Goal: Task Accomplishment & Management: Manage account settings

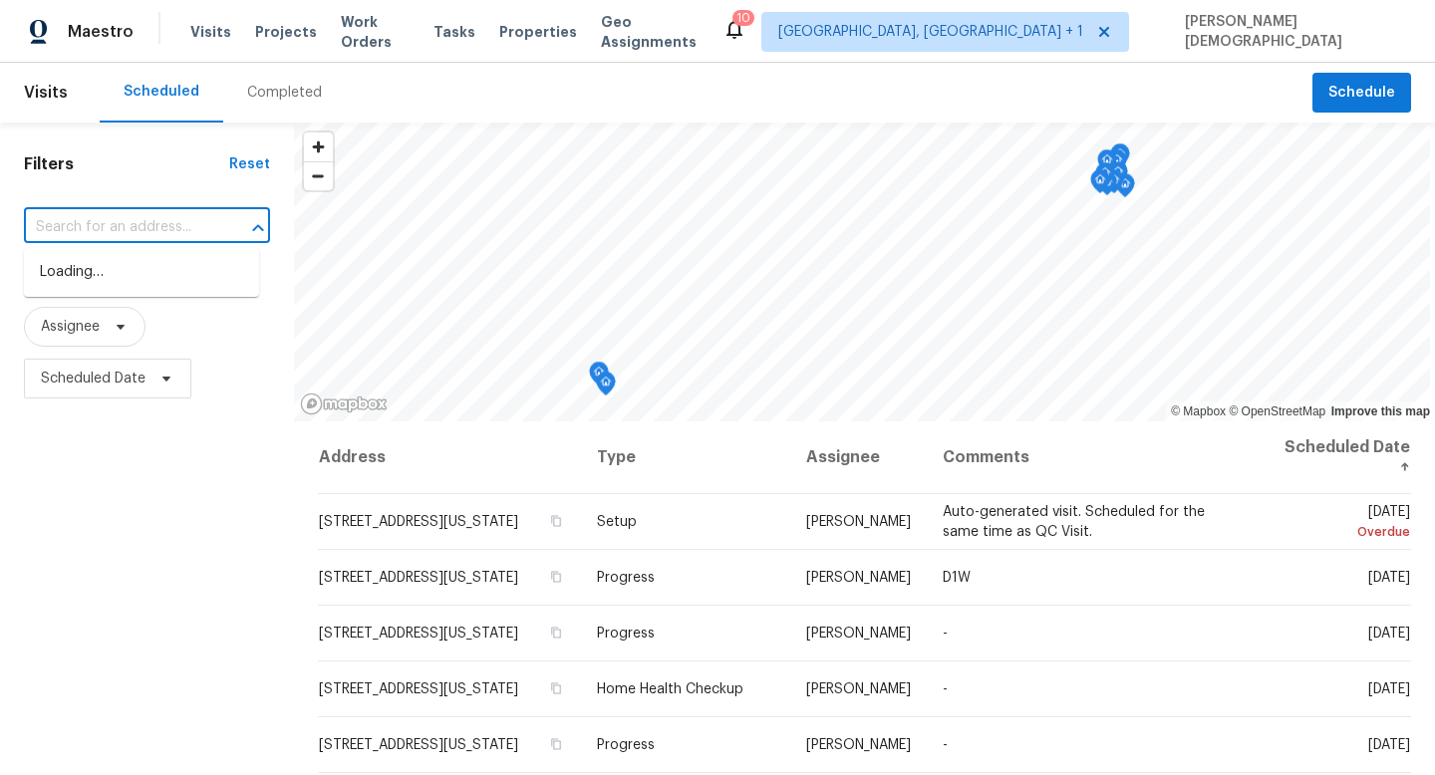
click at [175, 213] on input "text" at bounding box center [119, 227] width 190 height 31
paste input "318 Moray Dr, Princeton, TX 75407"
type input "318 Moray Dr, Princeton, TX 75407"
click at [1083, 41] on span "[GEOGRAPHIC_DATA], [GEOGRAPHIC_DATA] + 1" at bounding box center [930, 32] width 305 height 20
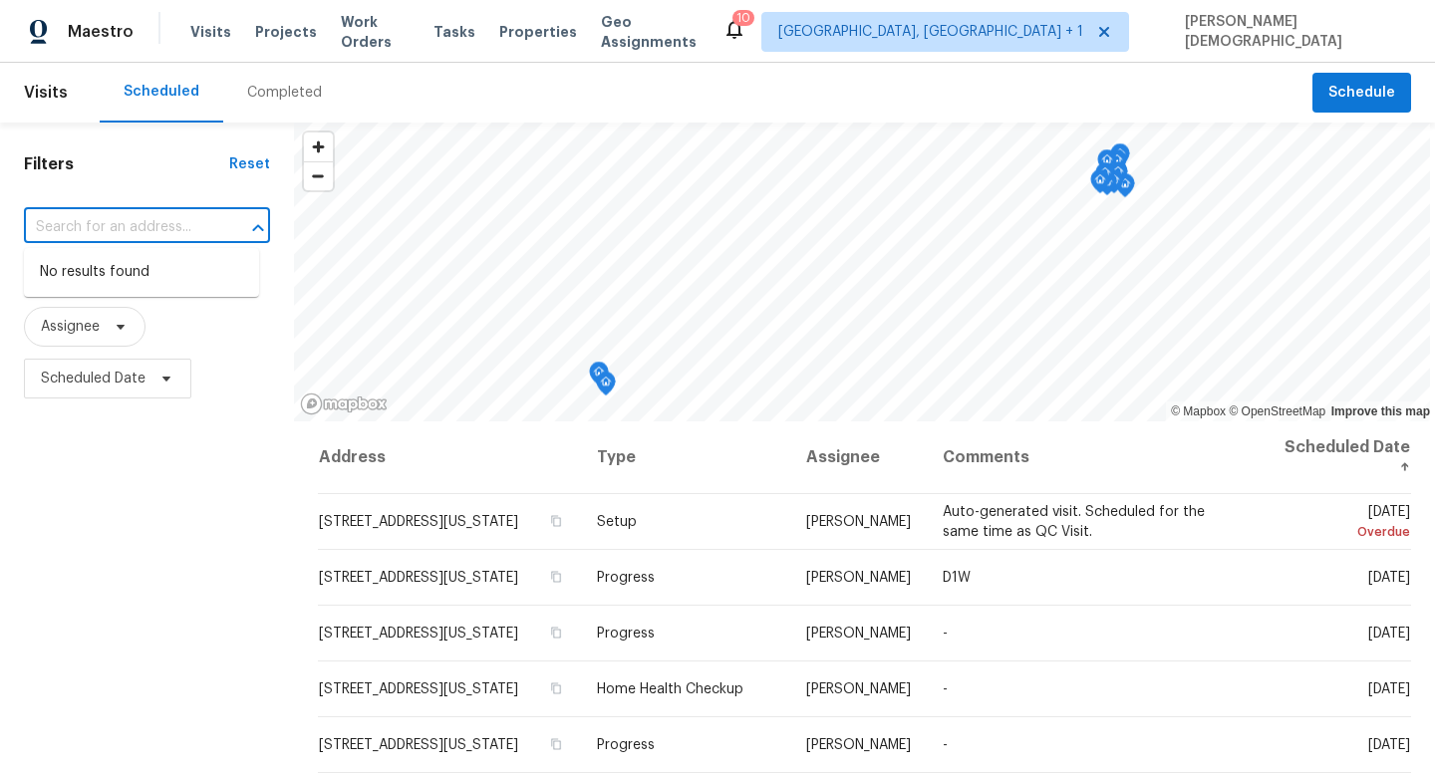
scroll to position [0, 0]
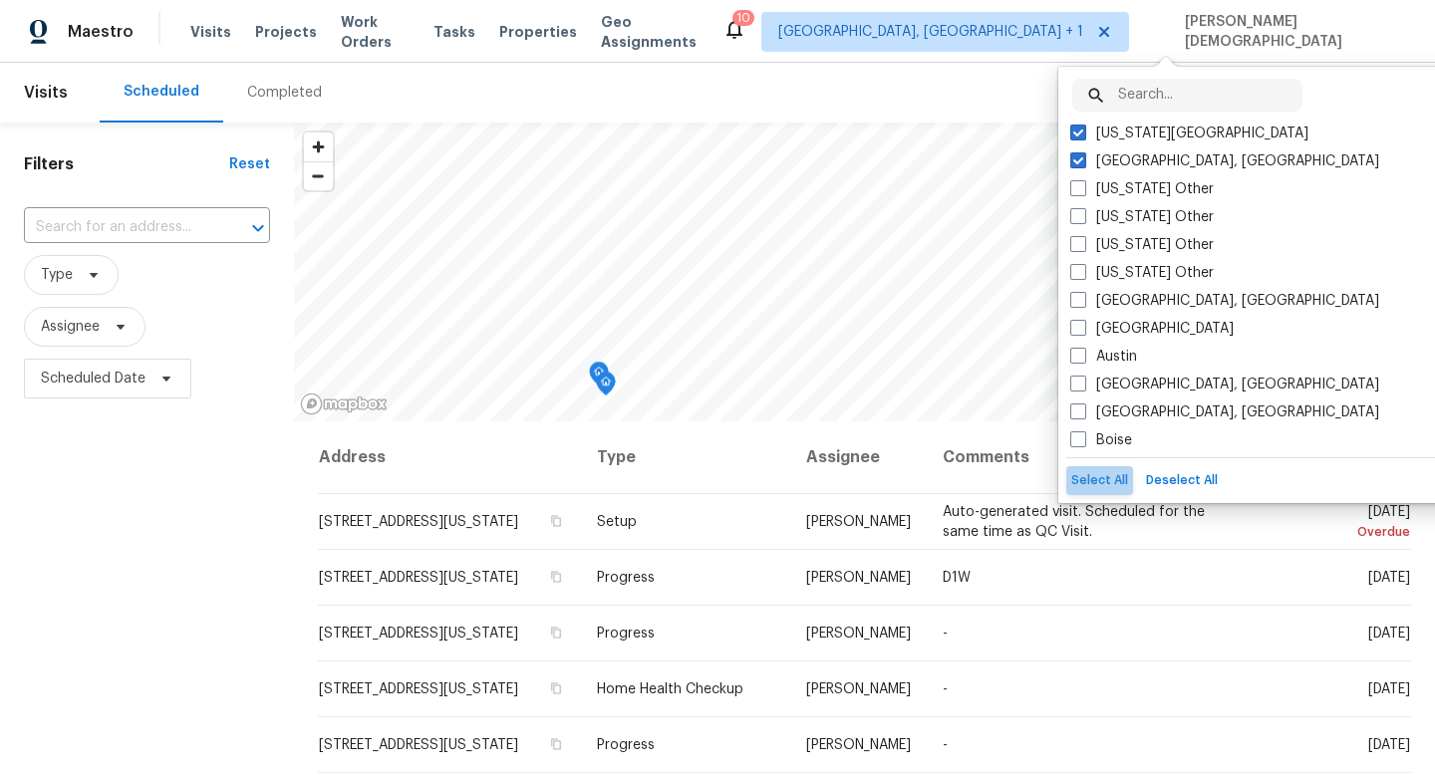
click at [1096, 480] on button "Select All" at bounding box center [1099, 480] width 67 height 29
checkbox input "true"
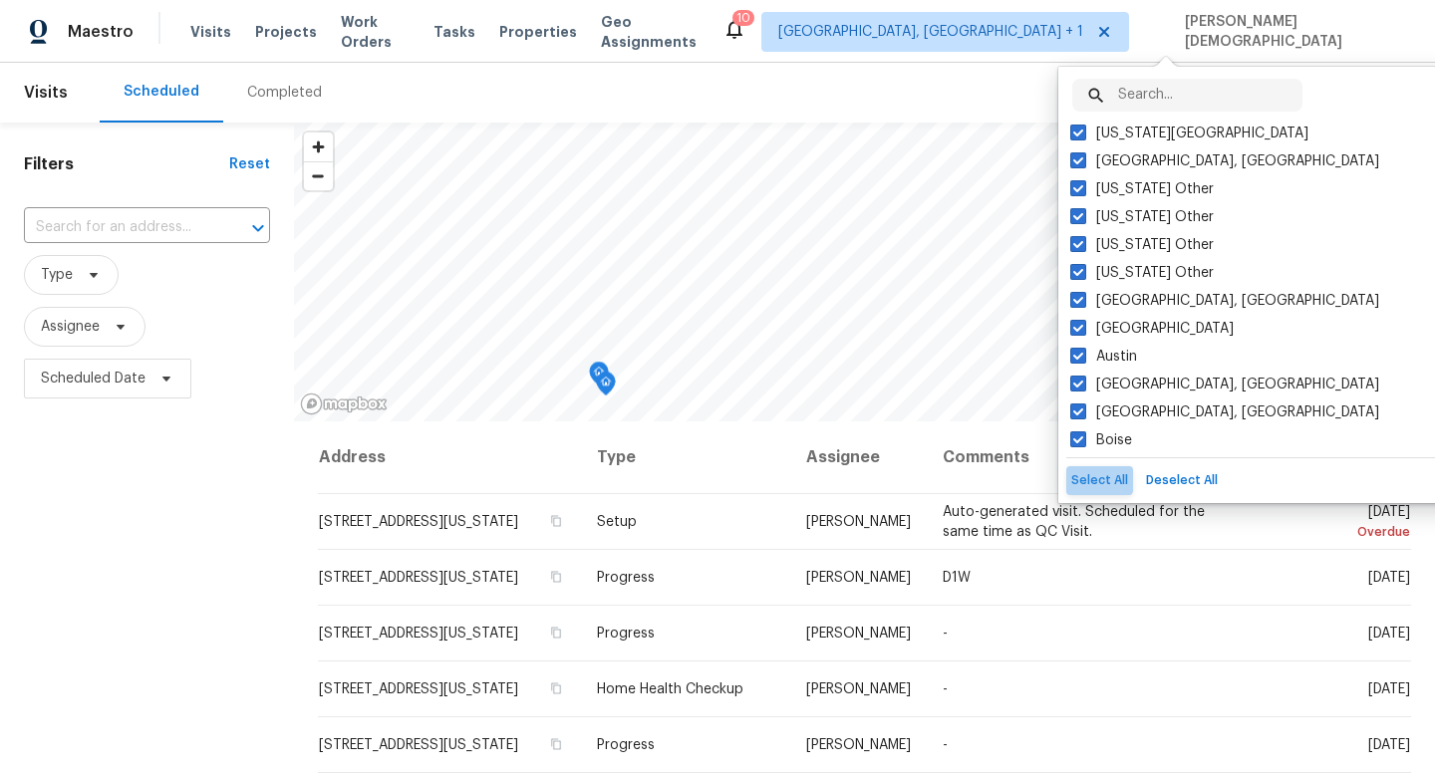
checkbox input "true"
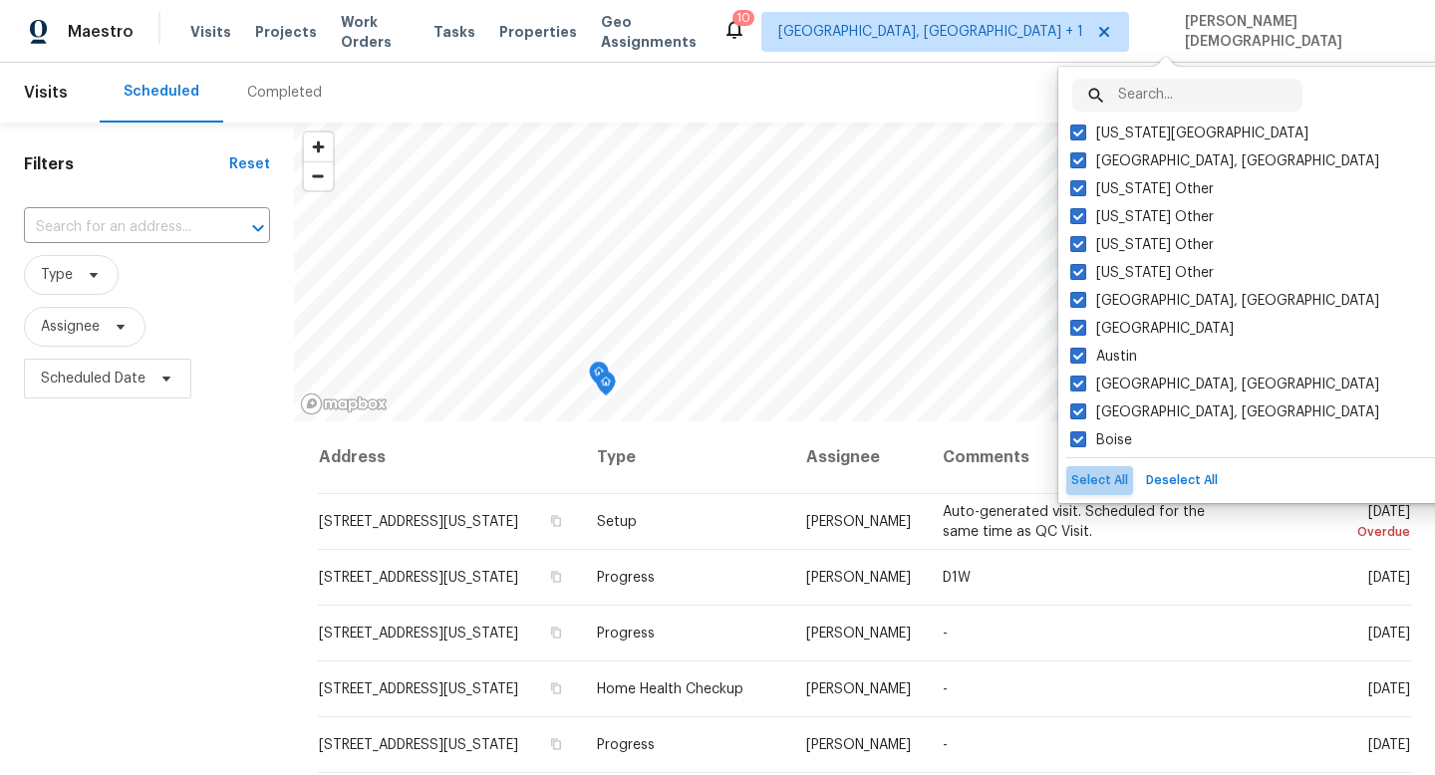
checkbox input "true"
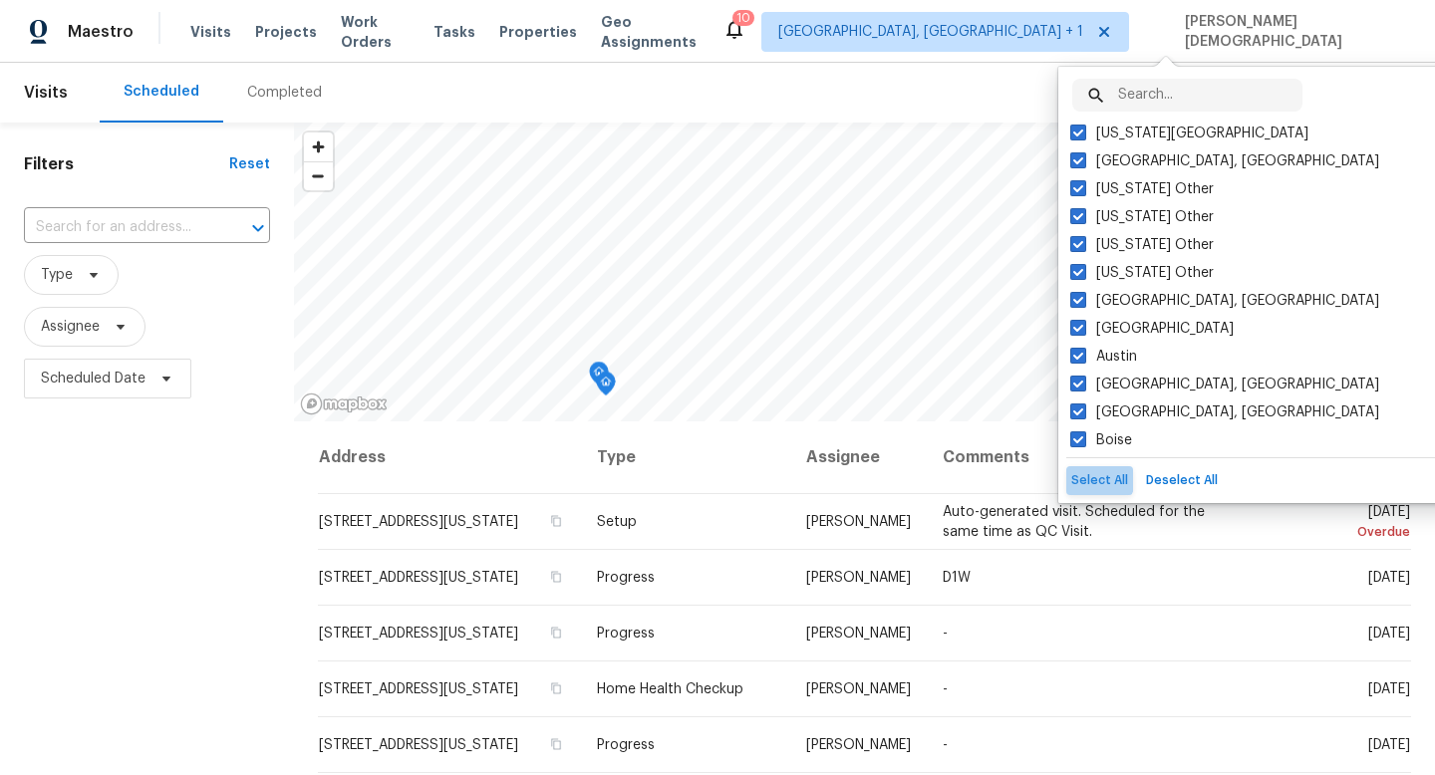
checkbox input "true"
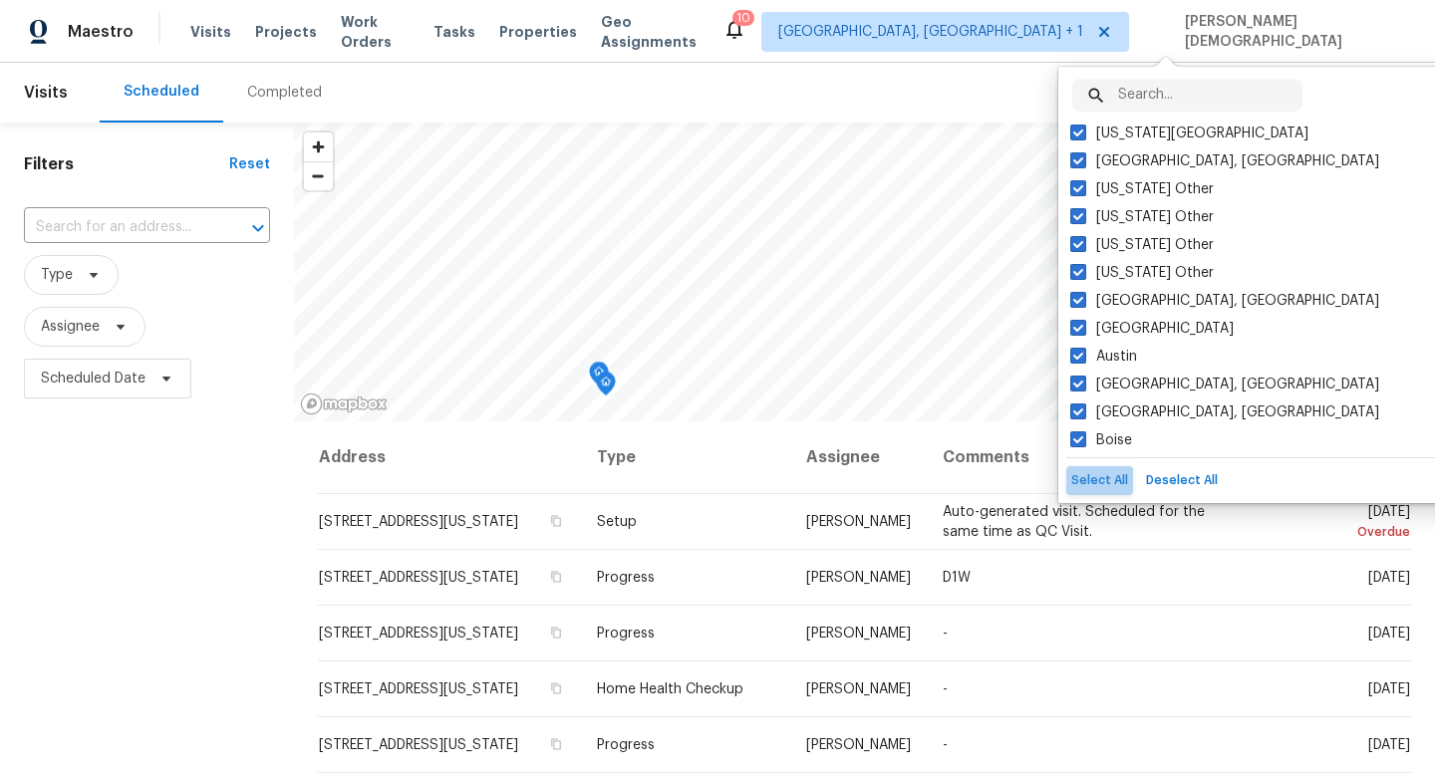
checkbox input "true"
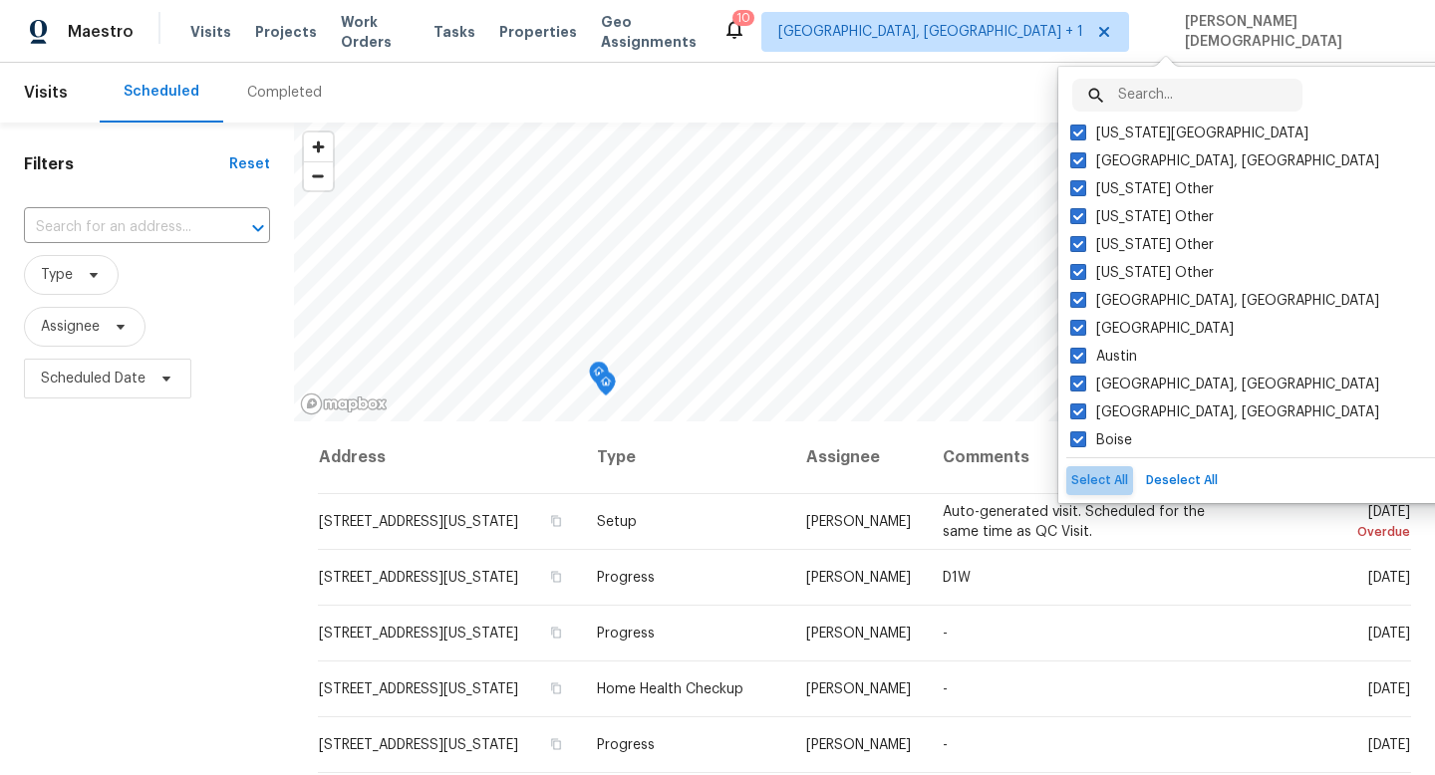
checkbox input "true"
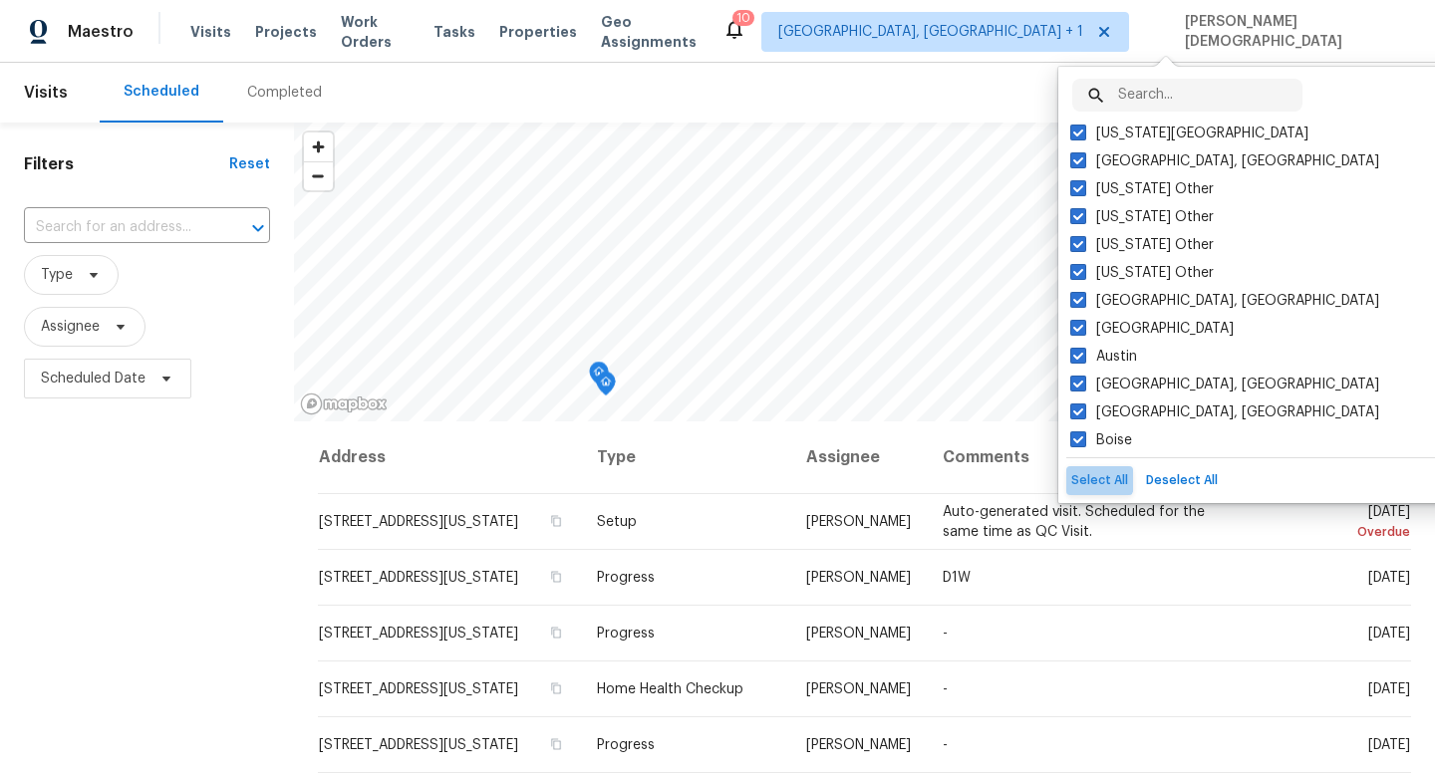
checkbox input "true"
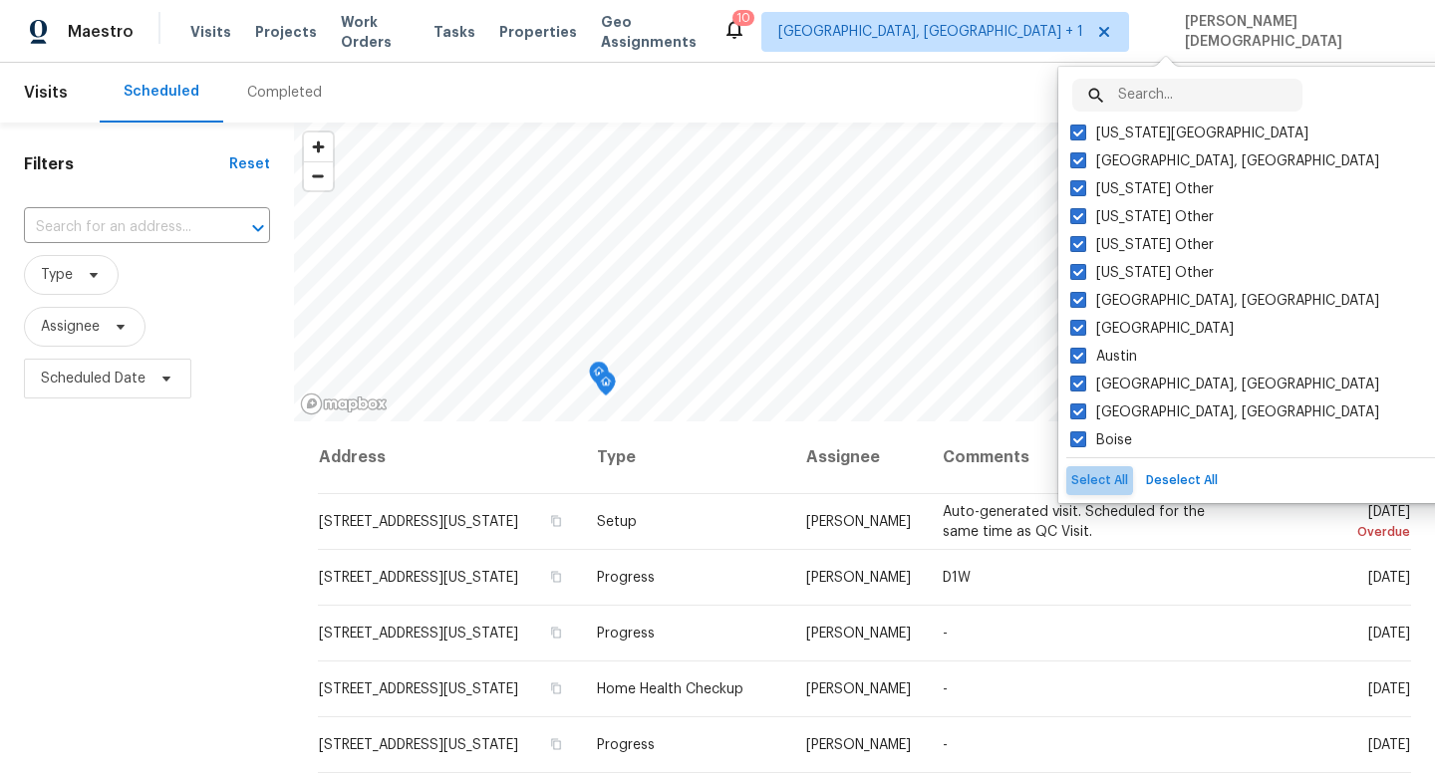
checkbox input "true"
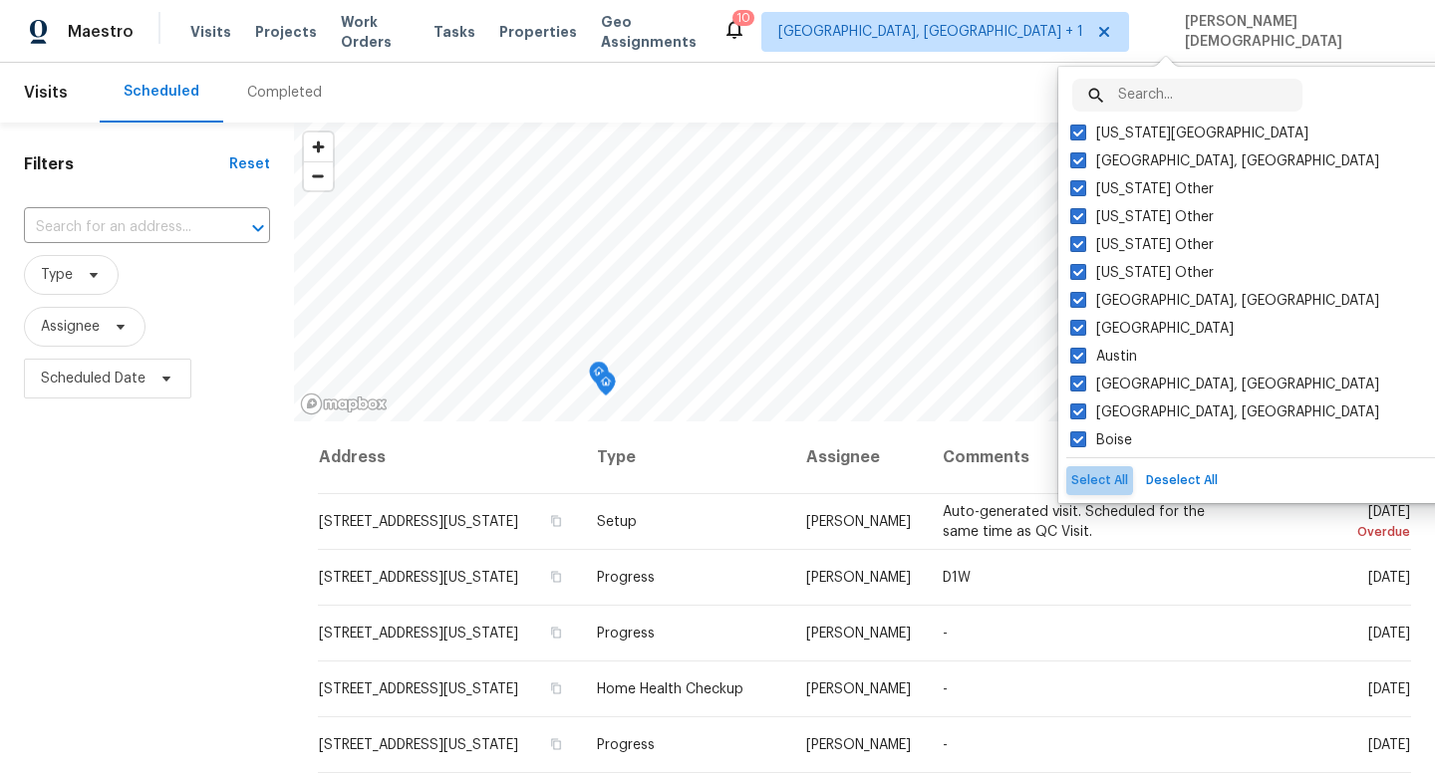
checkbox input "true"
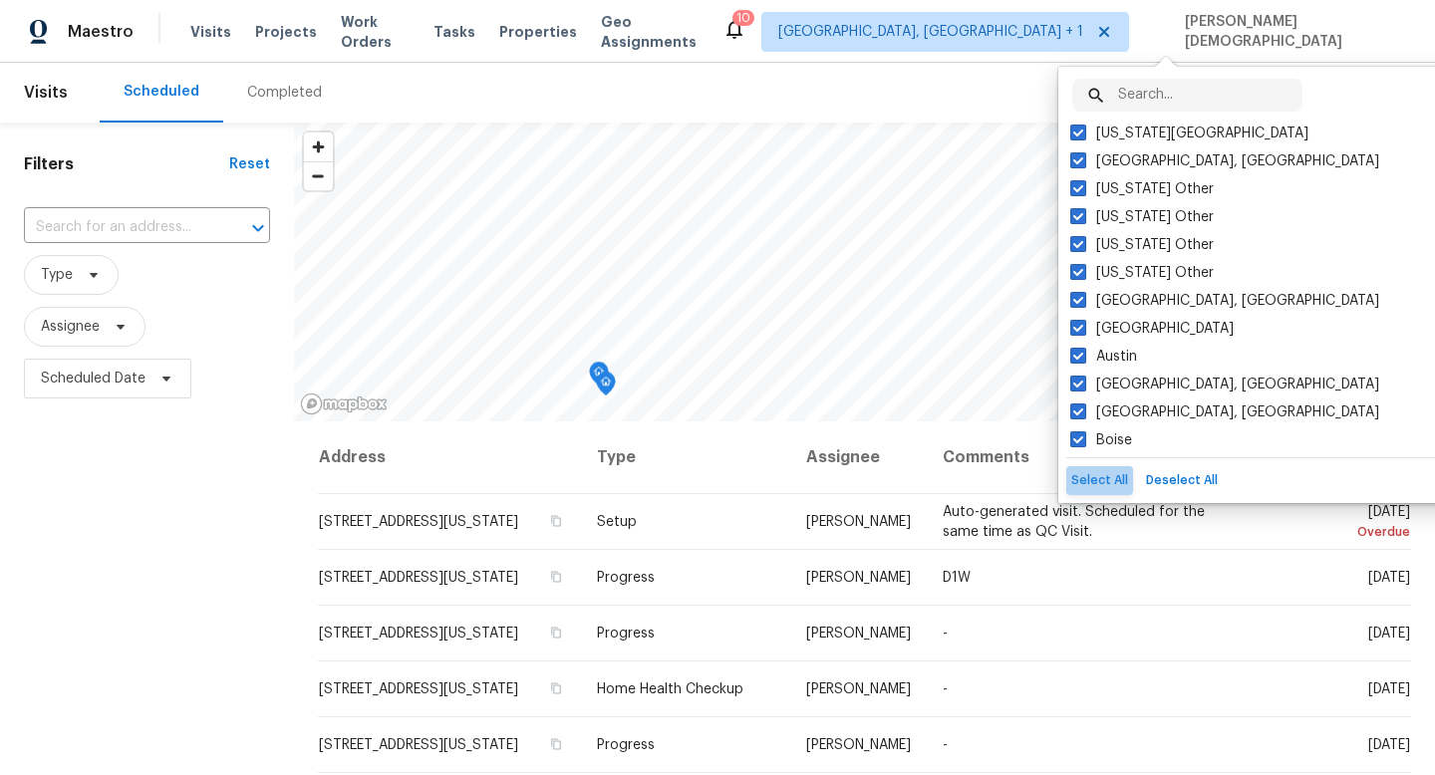
checkbox input "true"
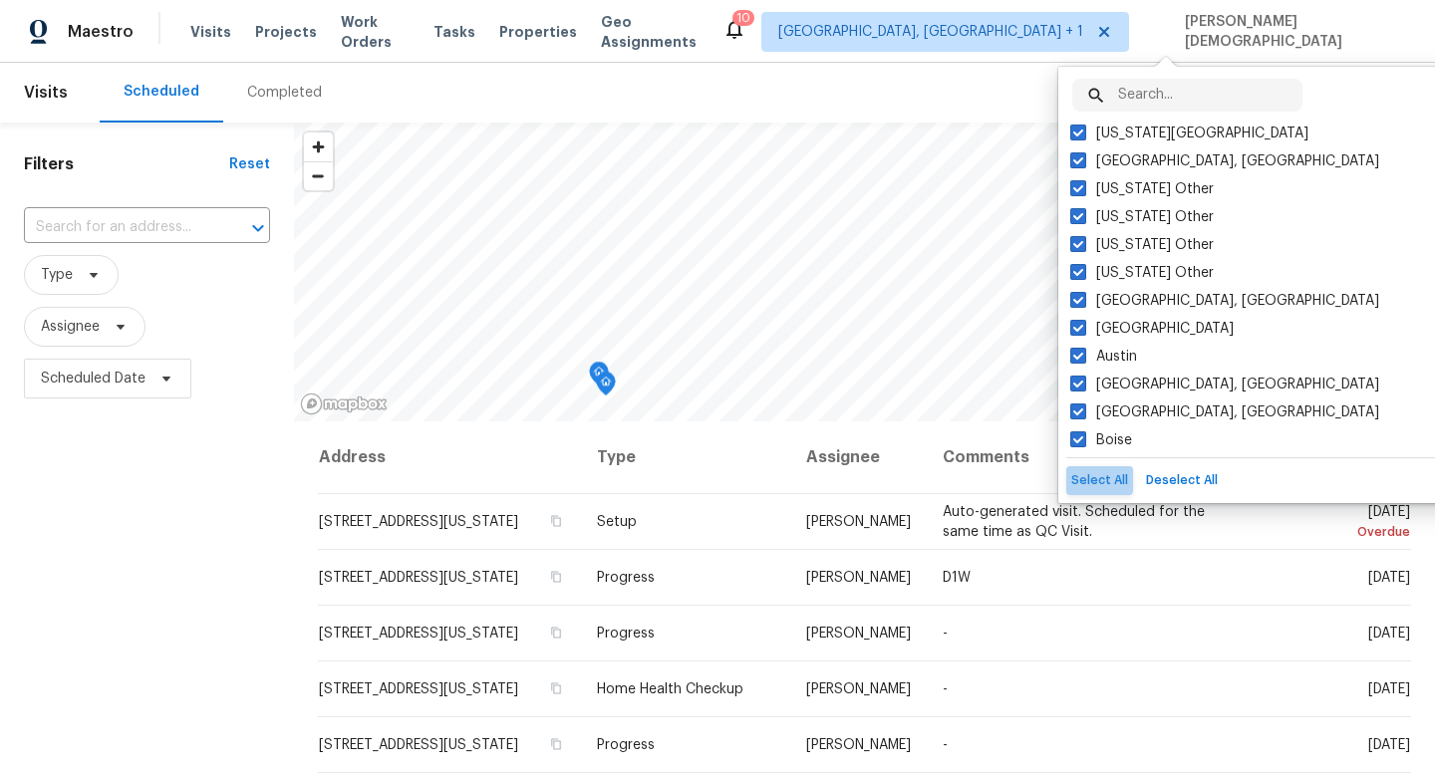
checkbox input "true"
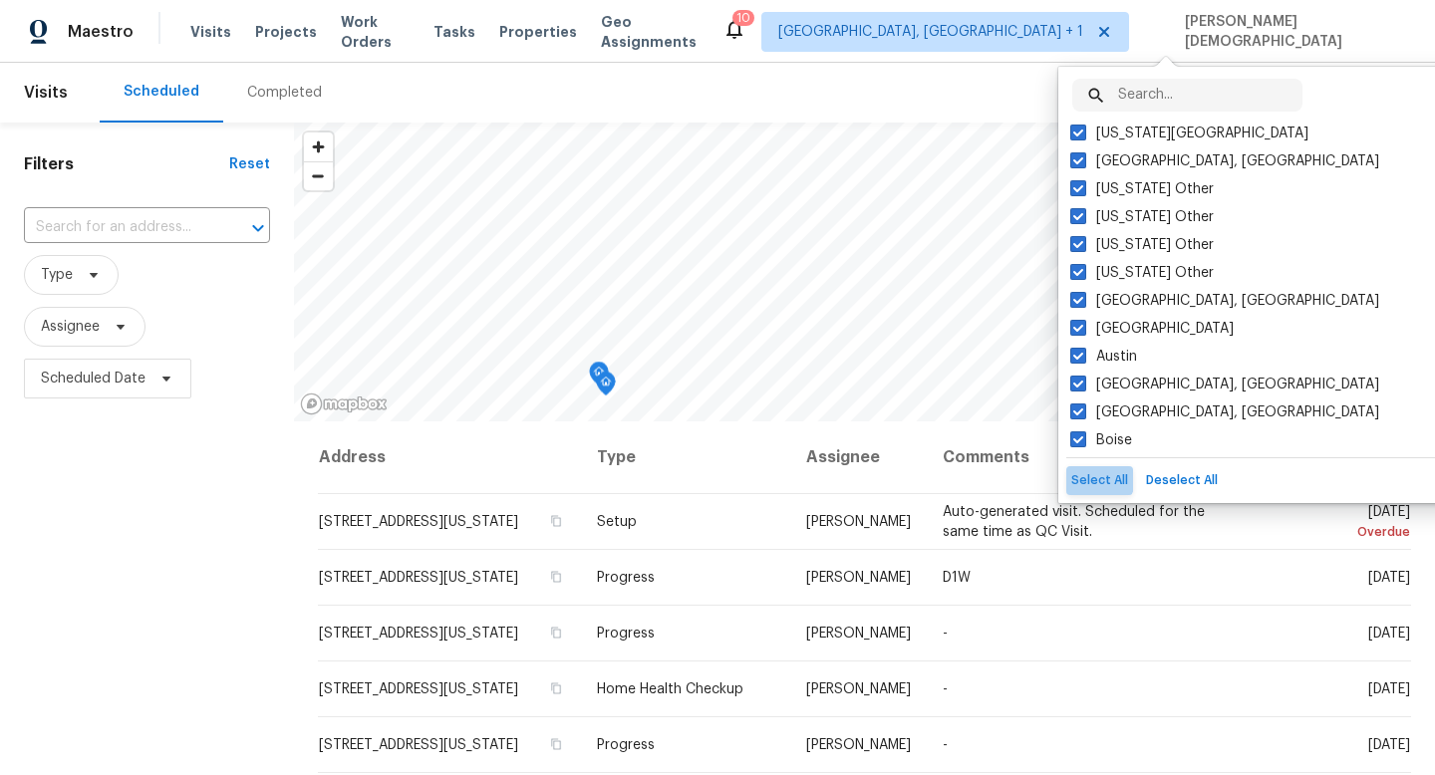
checkbox input "true"
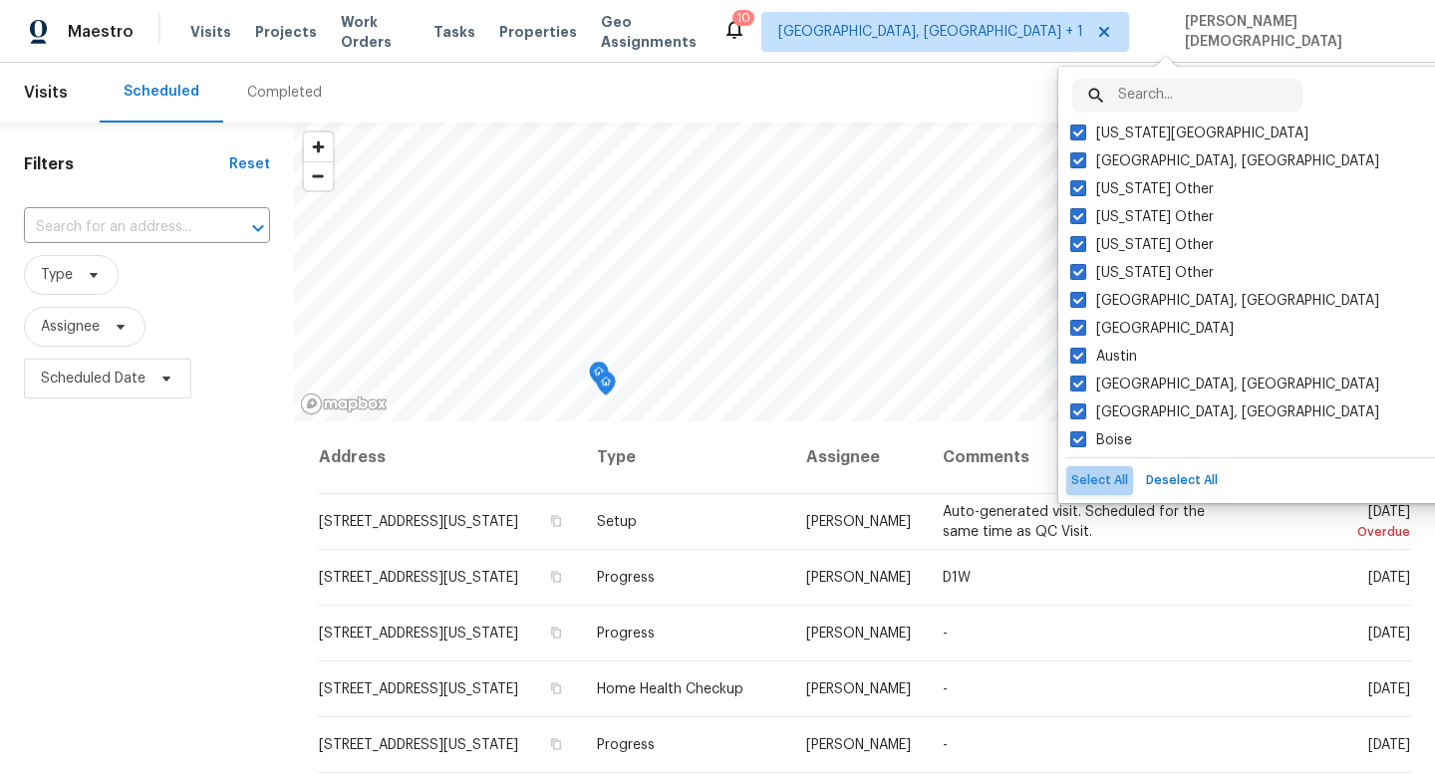
checkbox input "true"
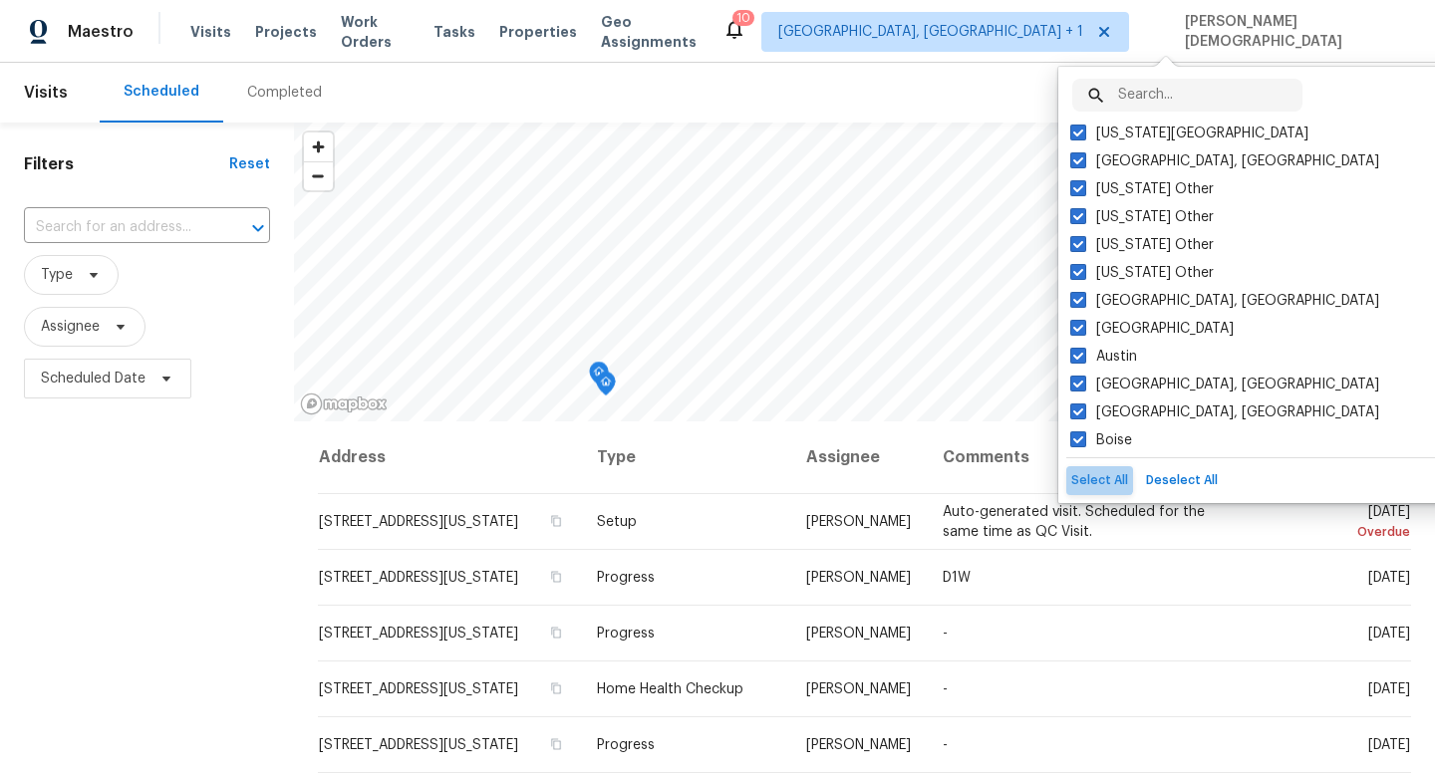
checkbox input "true"
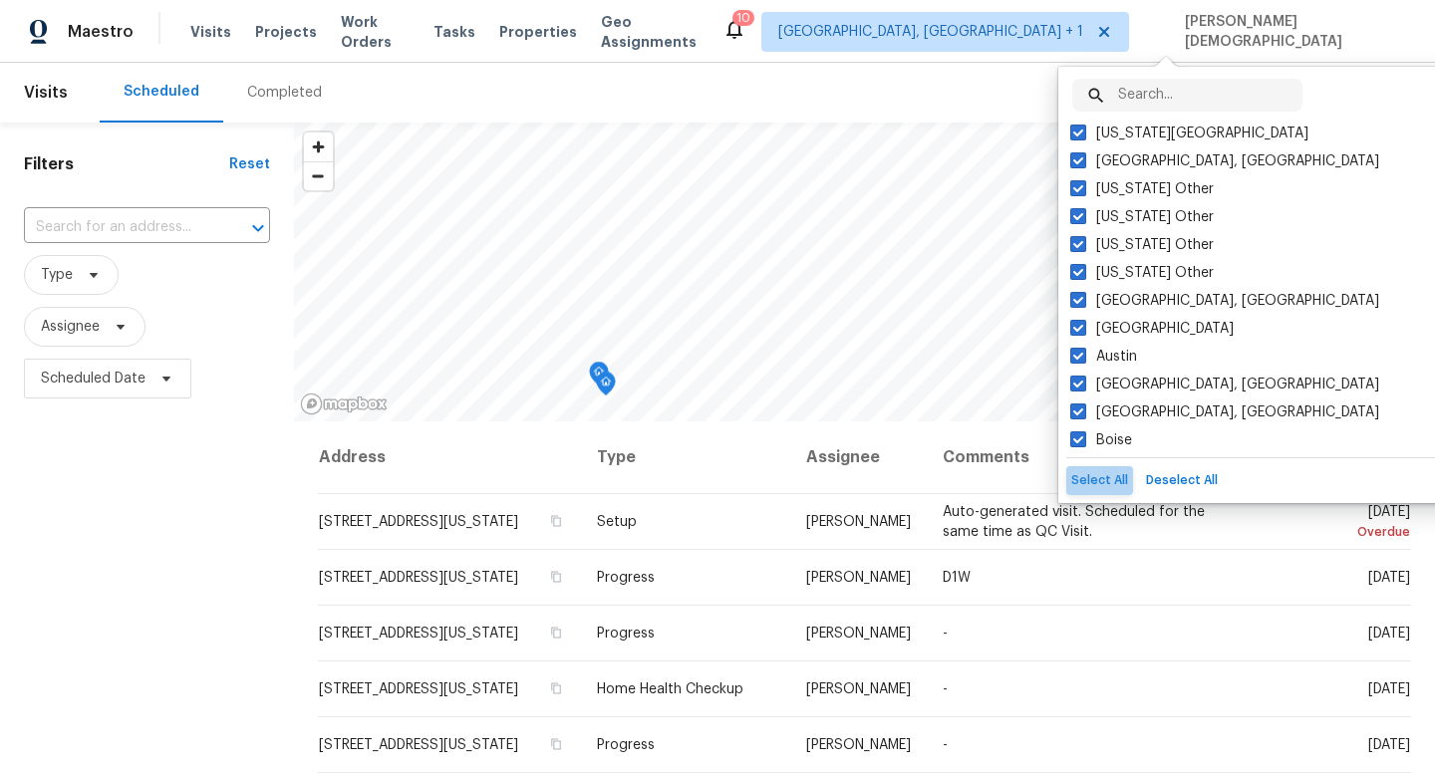
checkbox input "true"
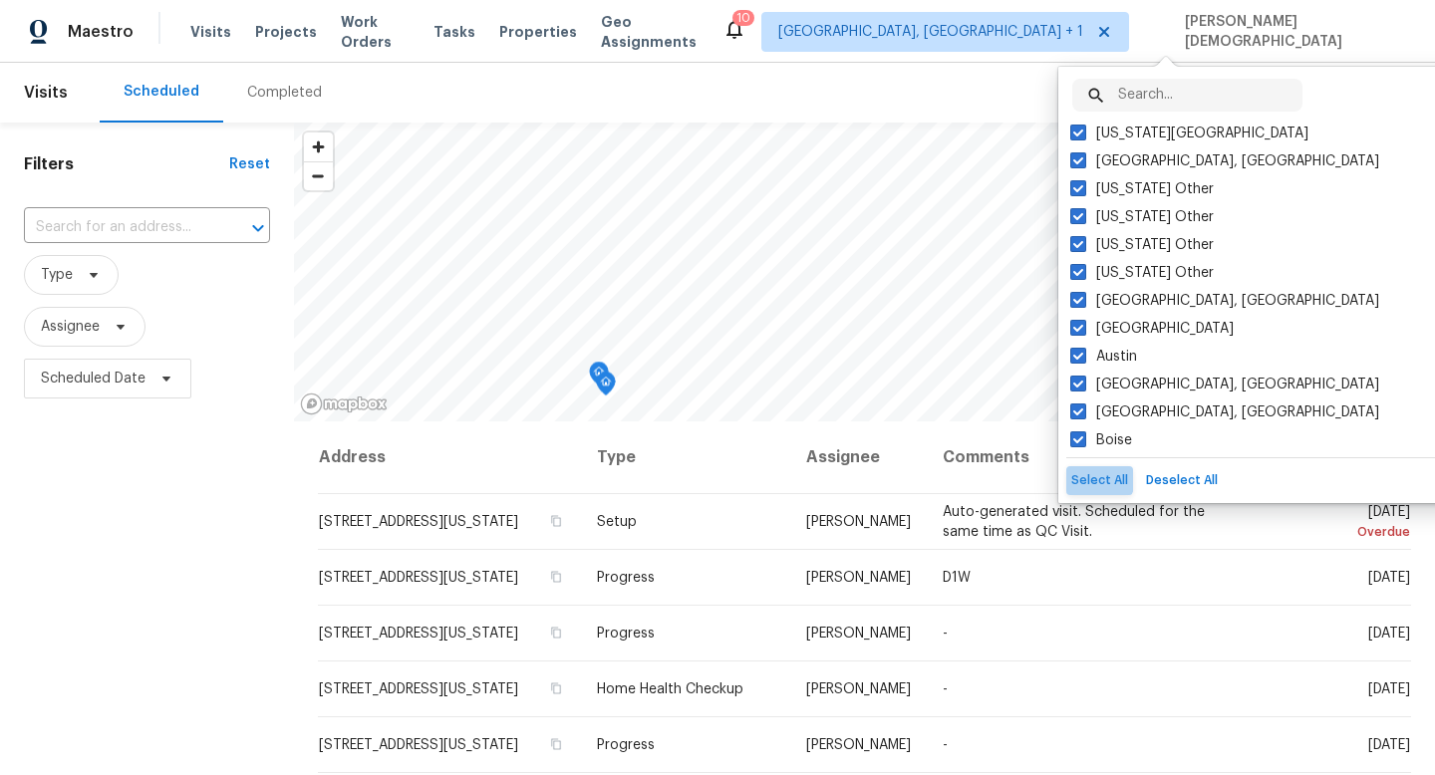
checkbox input "true"
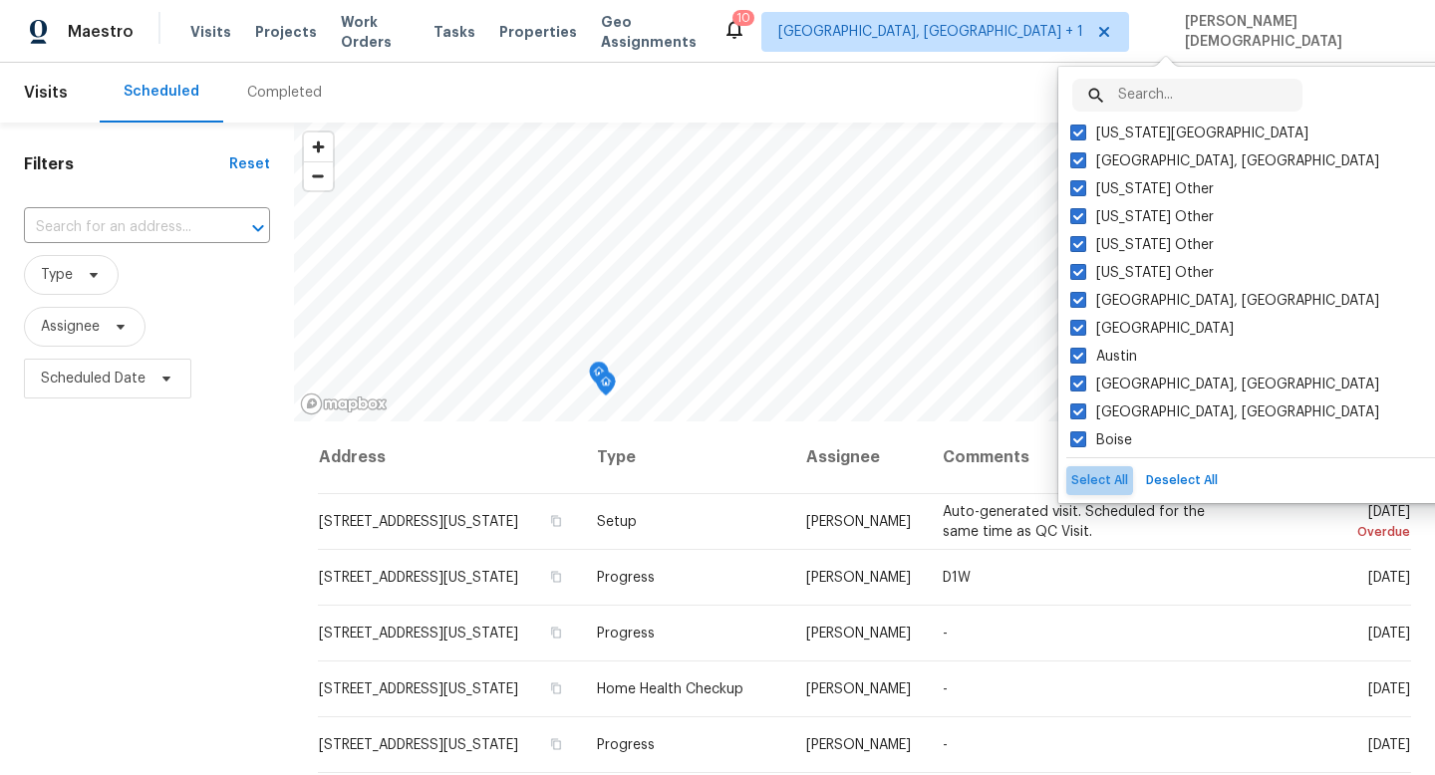
checkbox input "true"
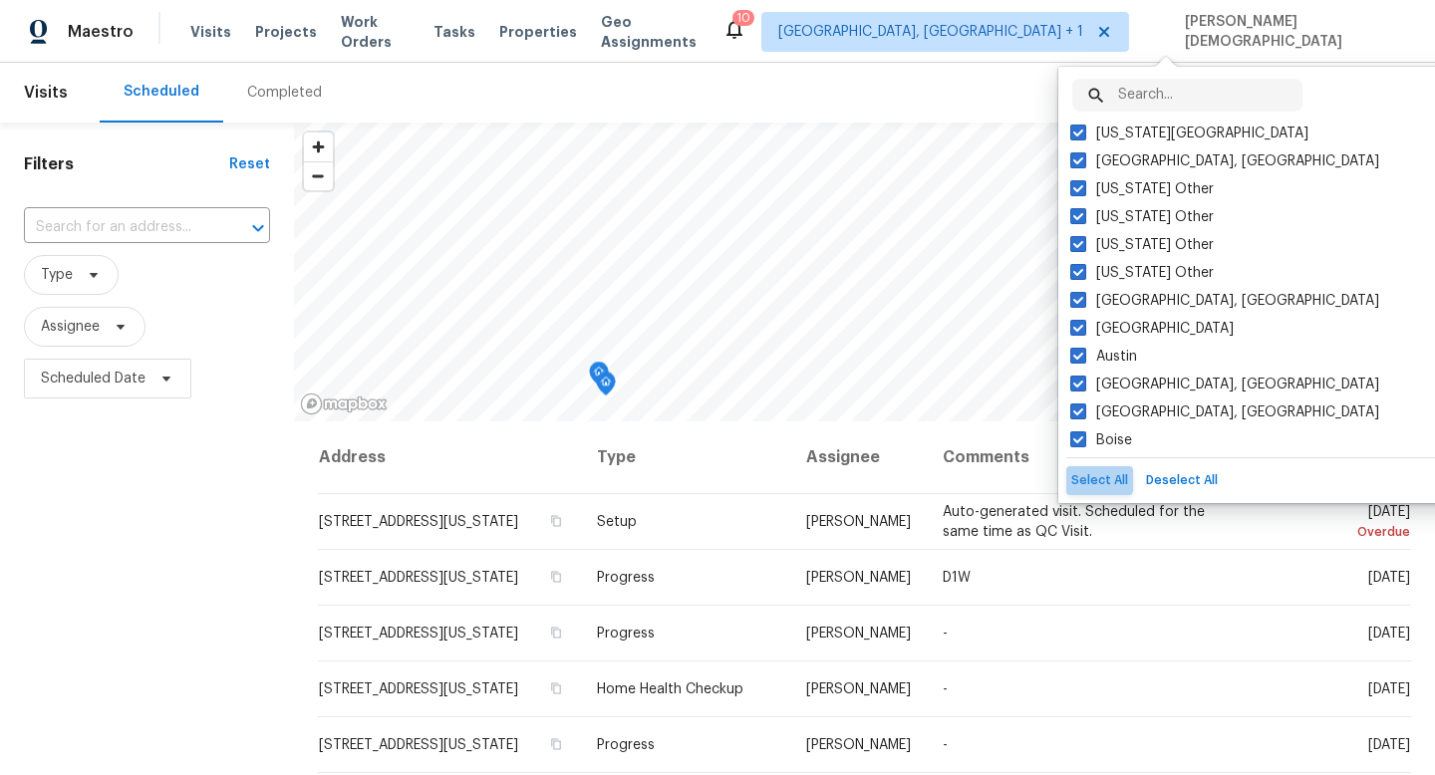
checkbox input "true"
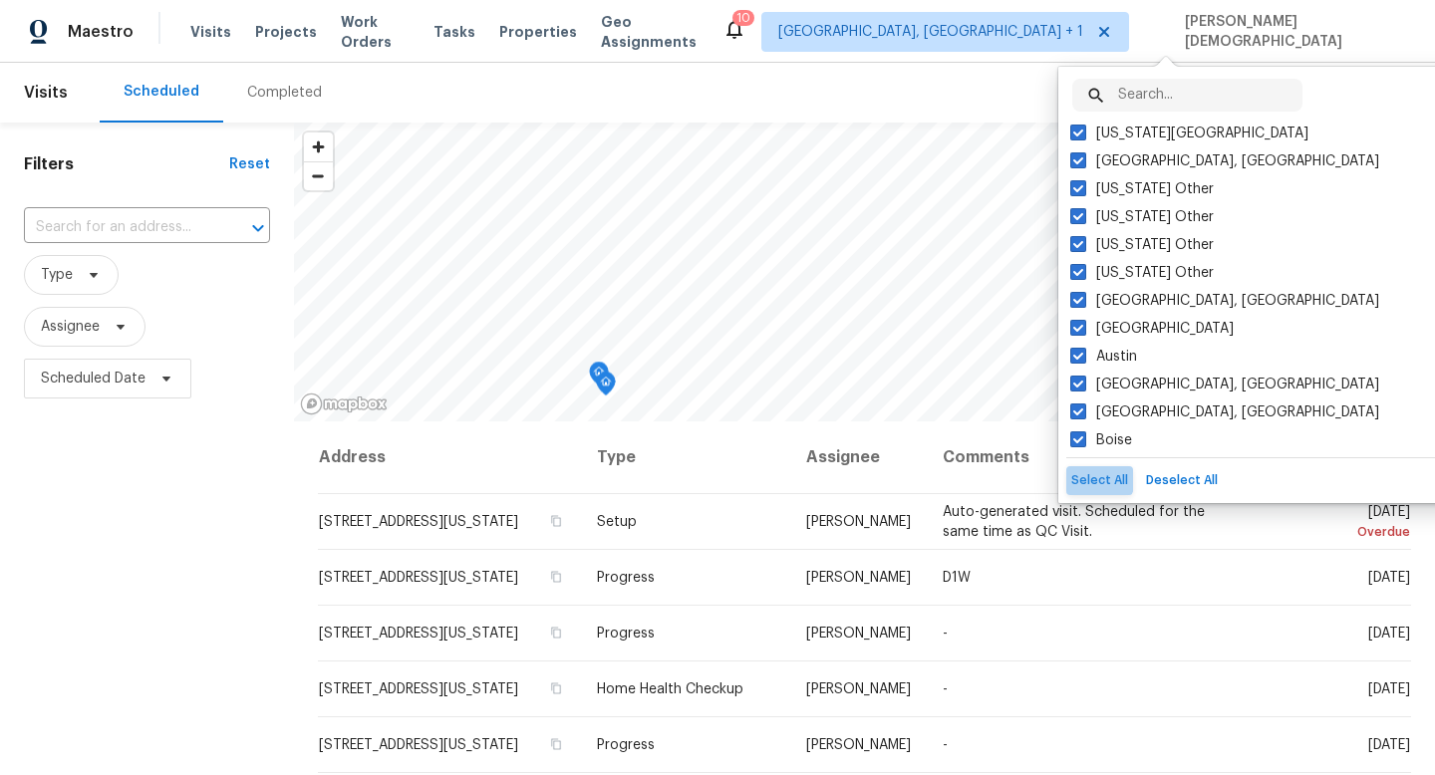
checkbox input "true"
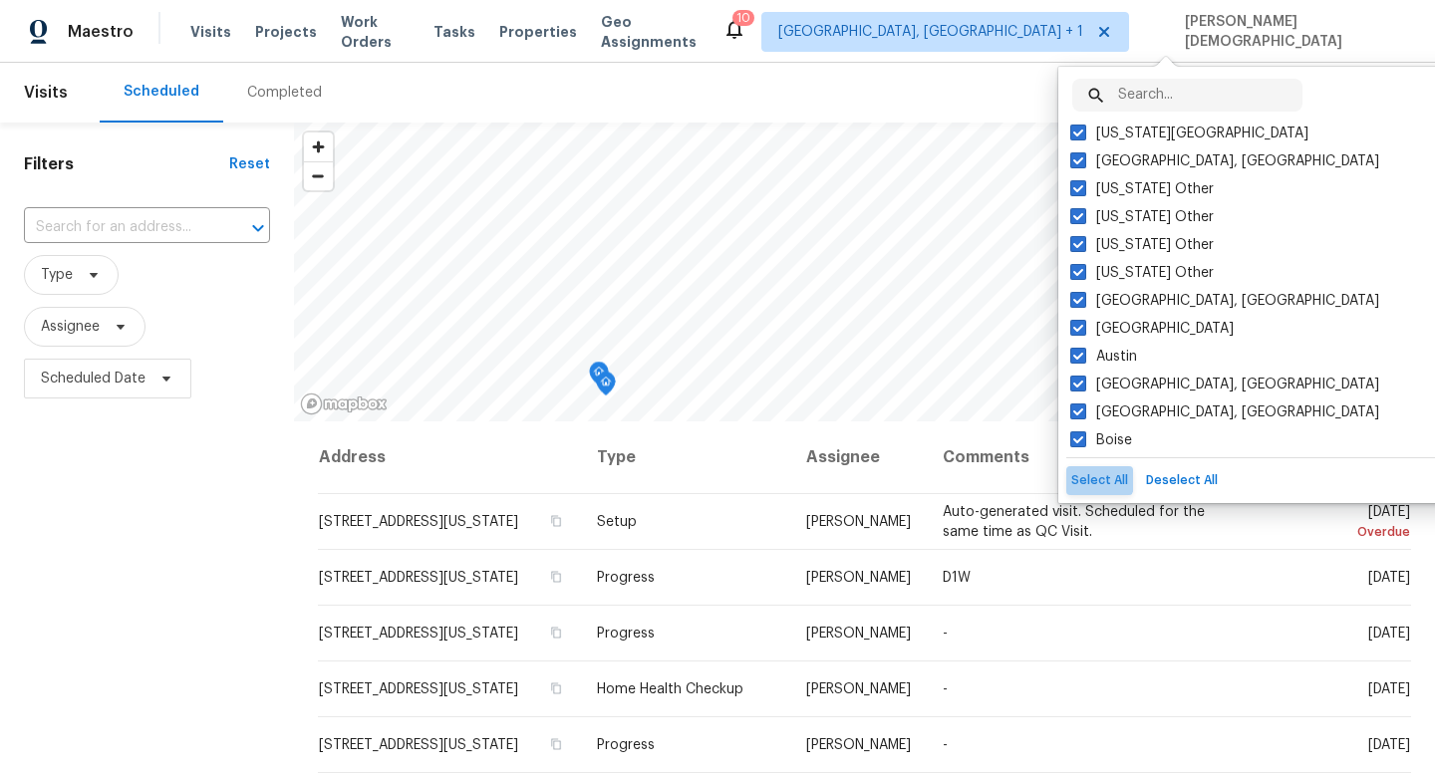
checkbox input "true"
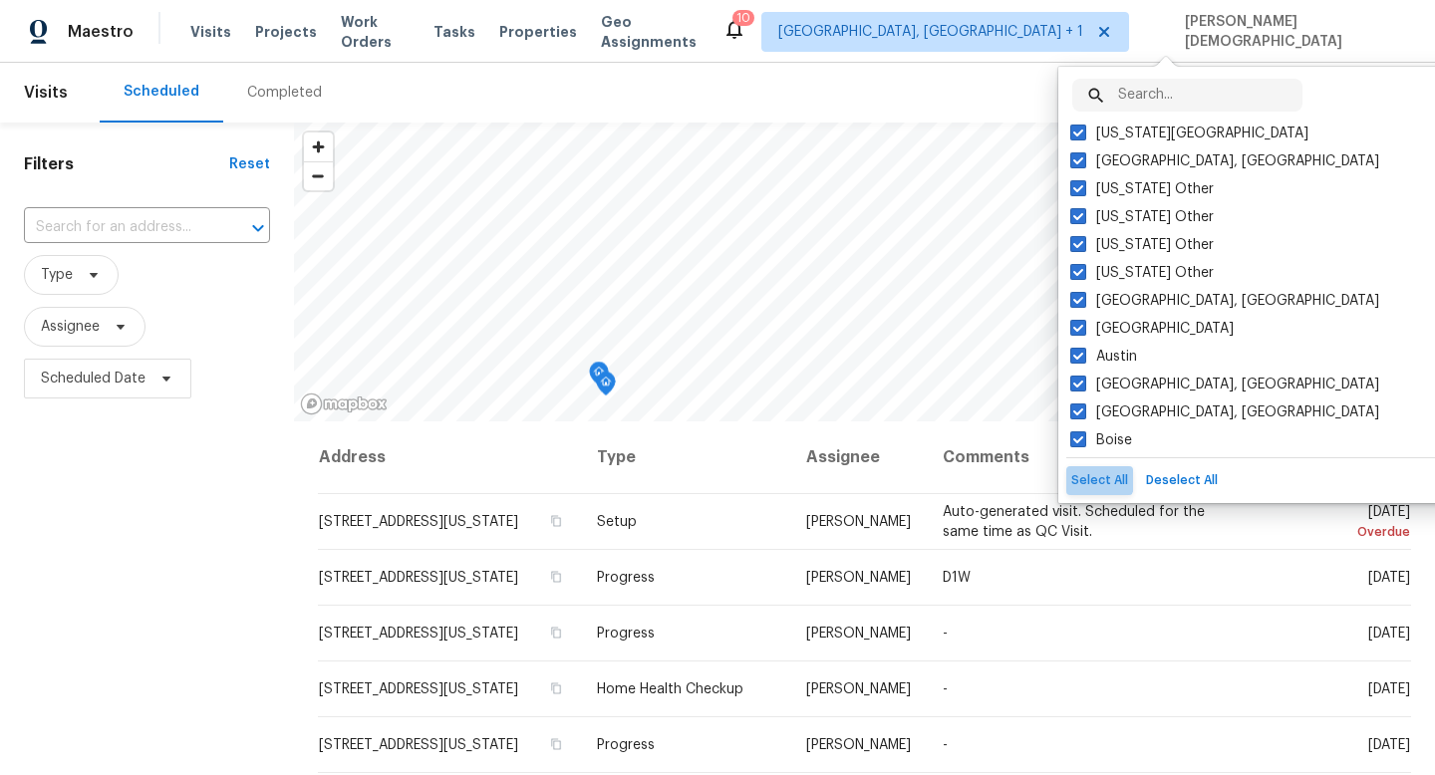
checkbox input "true"
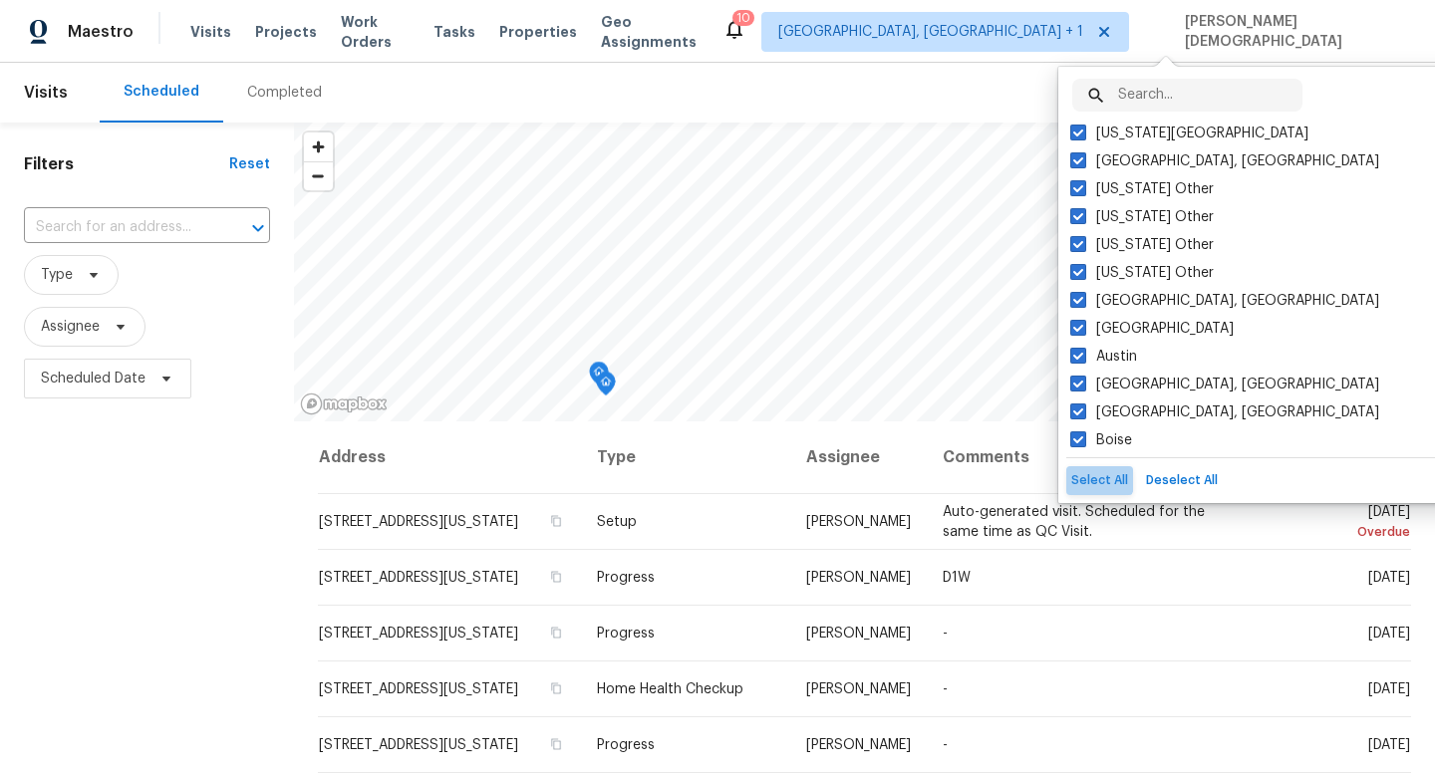
checkbox input "true"
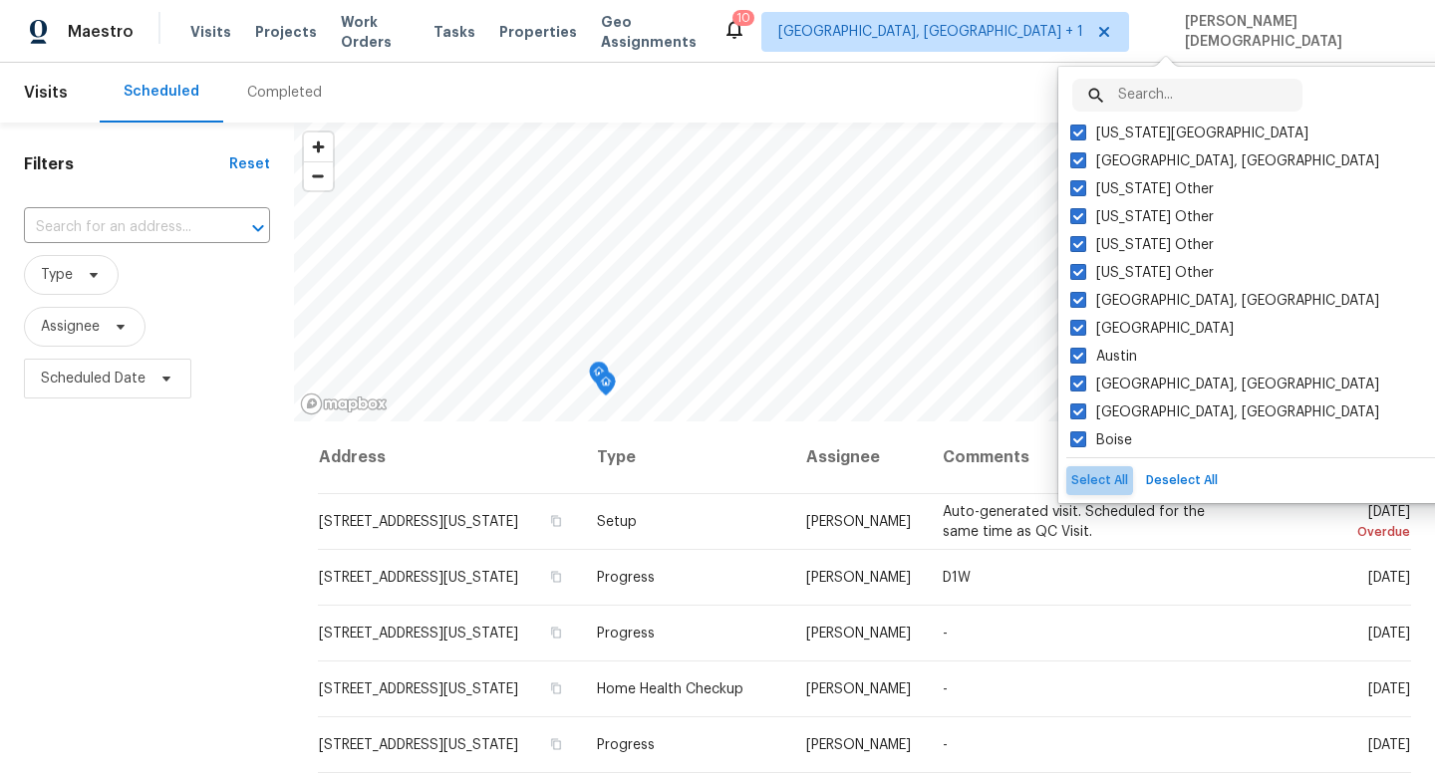
checkbox input "true"
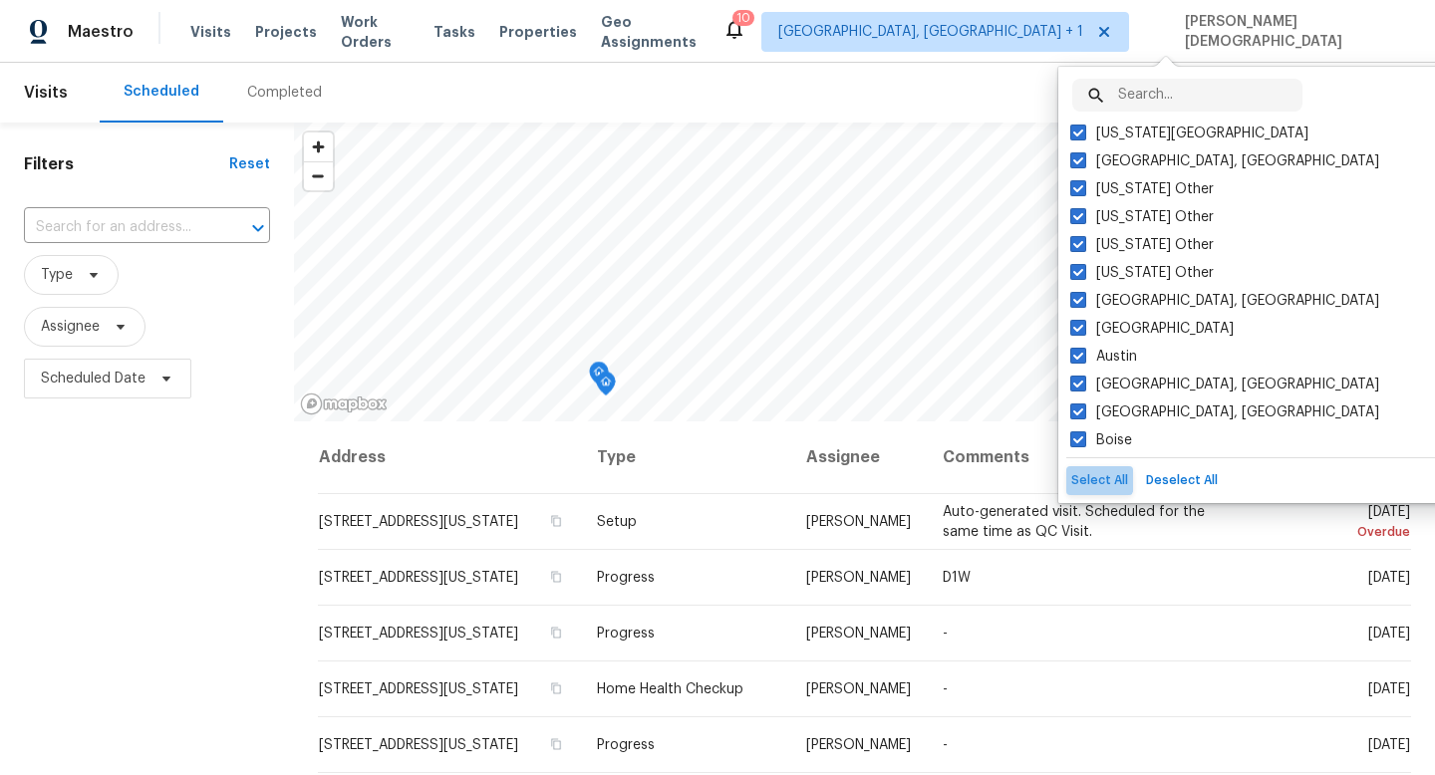
checkbox input "true"
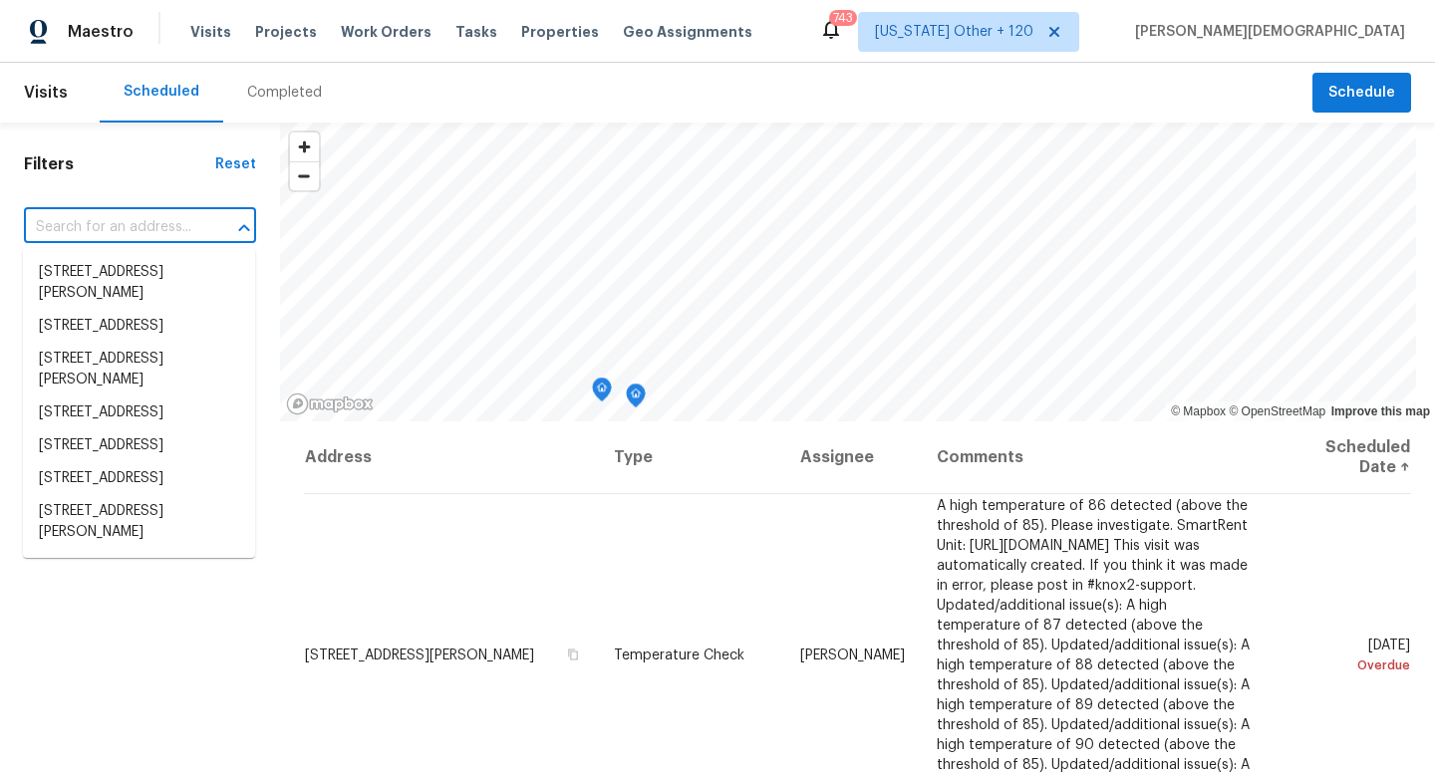
click at [168, 226] on input "text" at bounding box center [112, 227] width 176 height 31
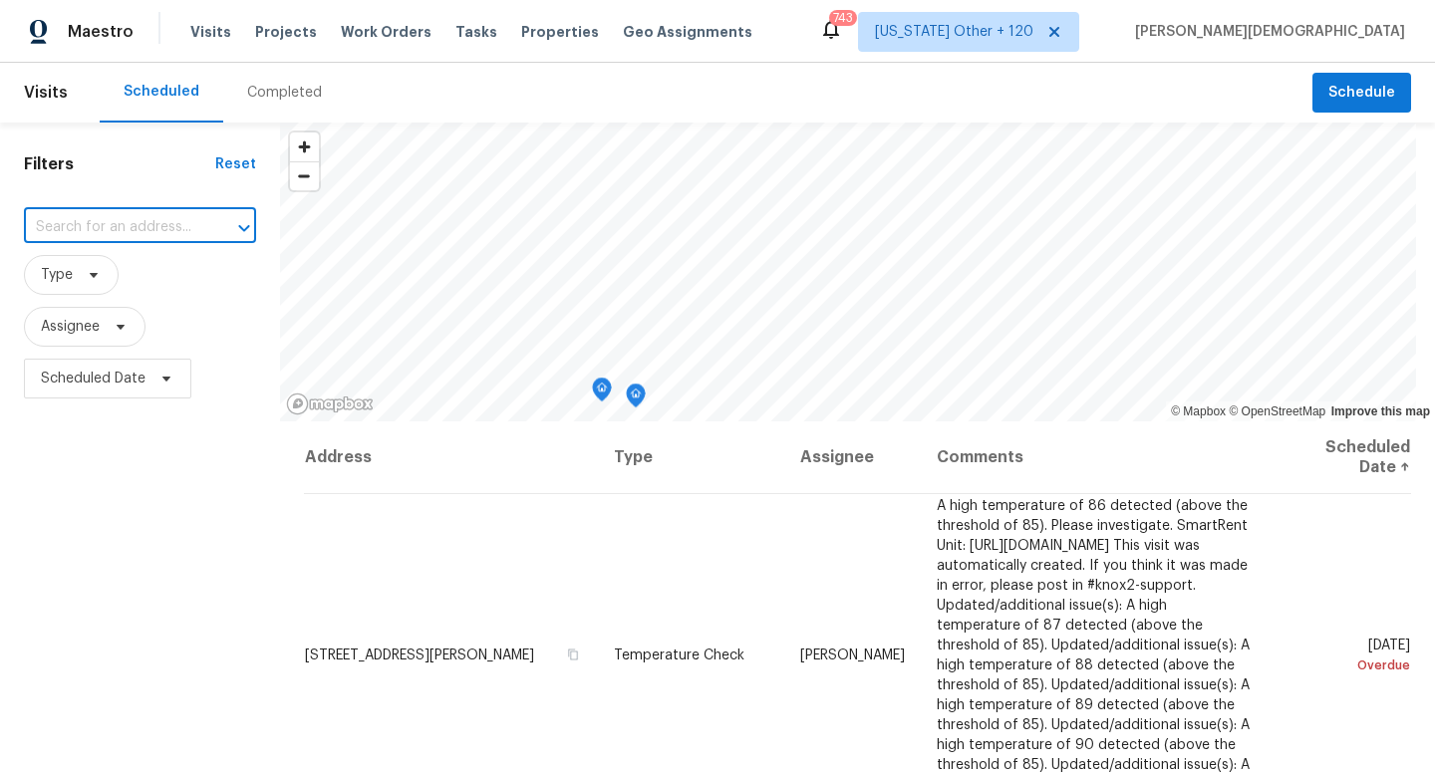
paste input "318 Moray Dr, Princeton, TX 75407"
type input "318 Moray Dr, Princeton, TX 75407"
click at [144, 273] on li "318 Moray Dr, Princeton, TX 75407" at bounding box center [139, 272] width 232 height 33
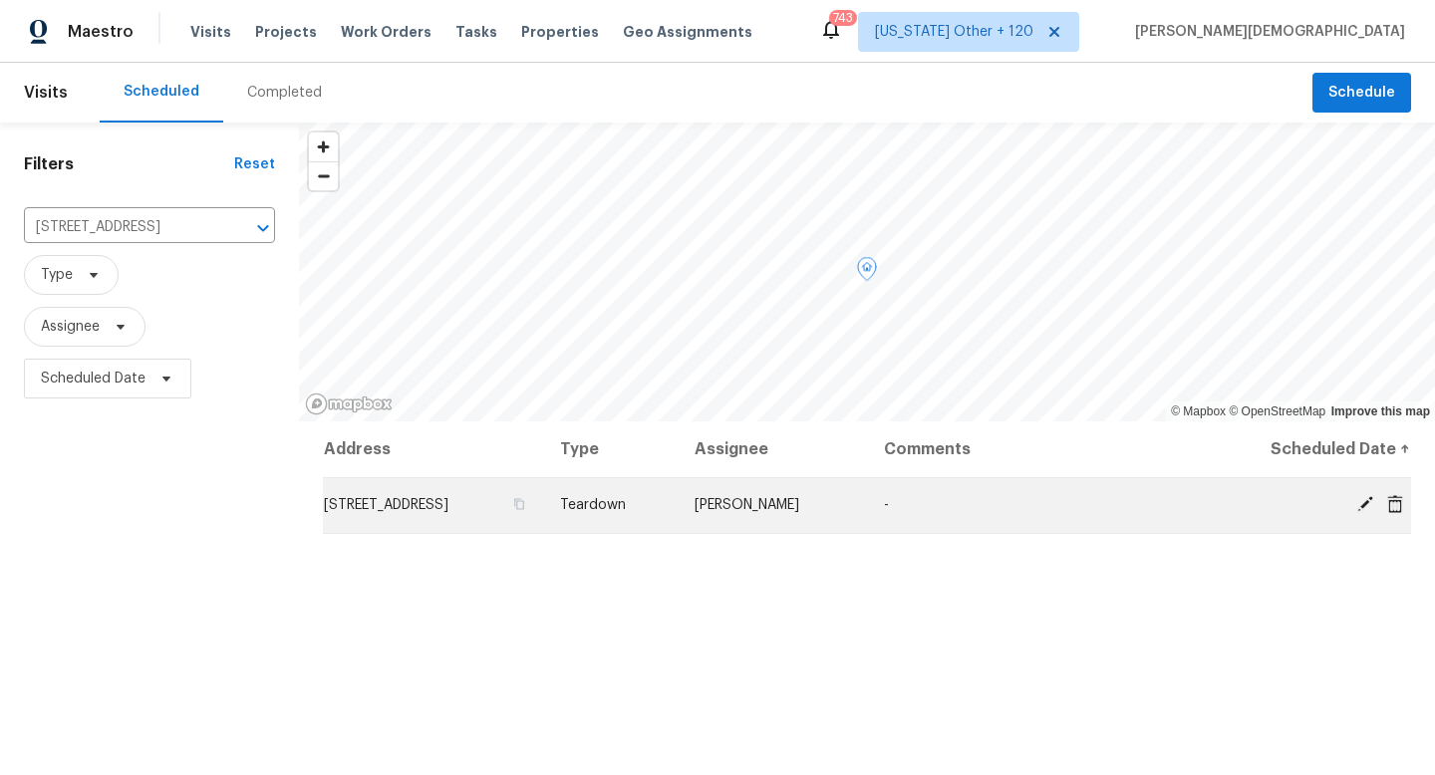
click at [387, 495] on td "318 Moray Dr, Princeton, TX 75407" at bounding box center [433, 505] width 221 height 56
